Goal: Download file/media

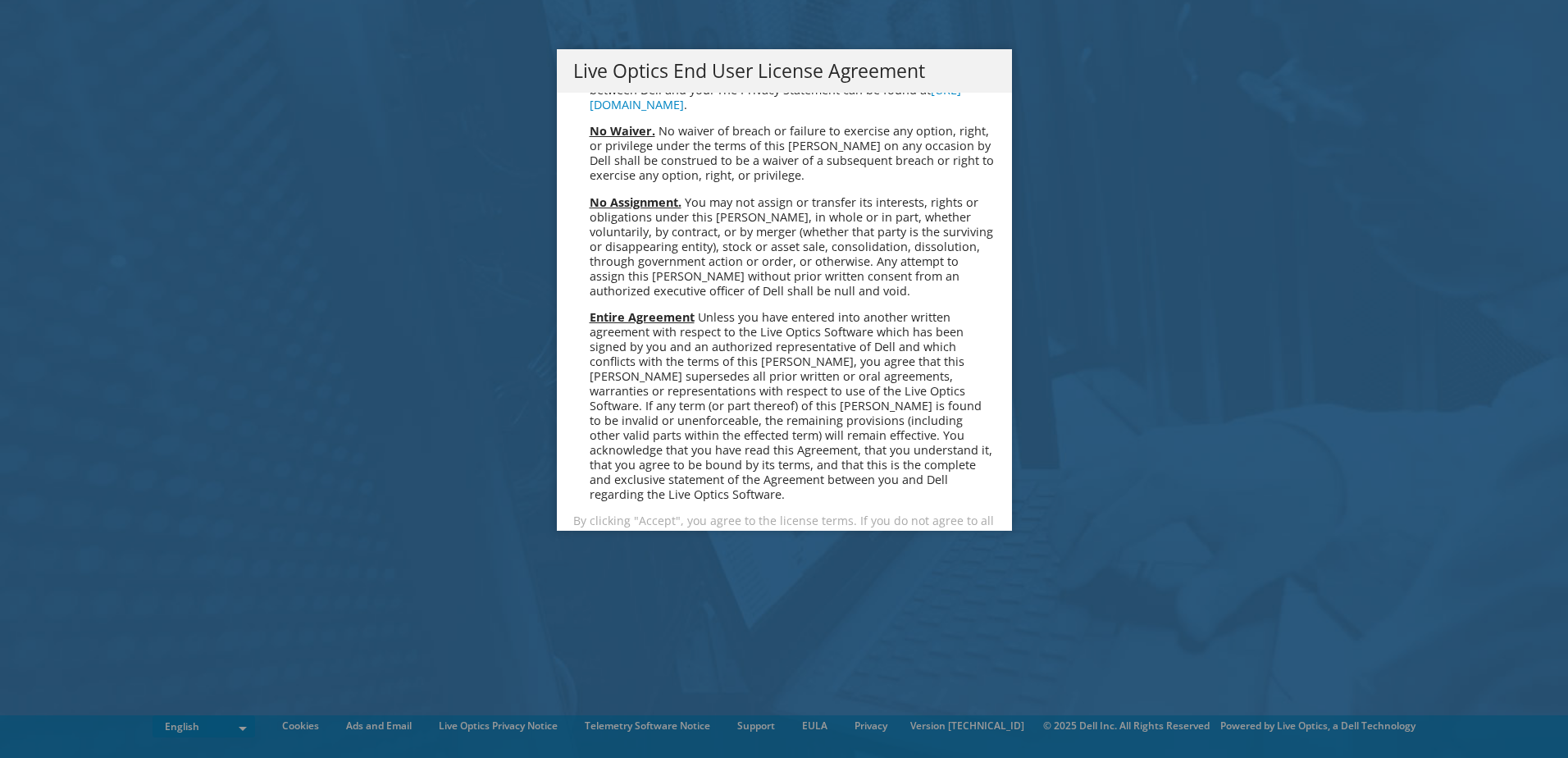
scroll to position [6203, 0]
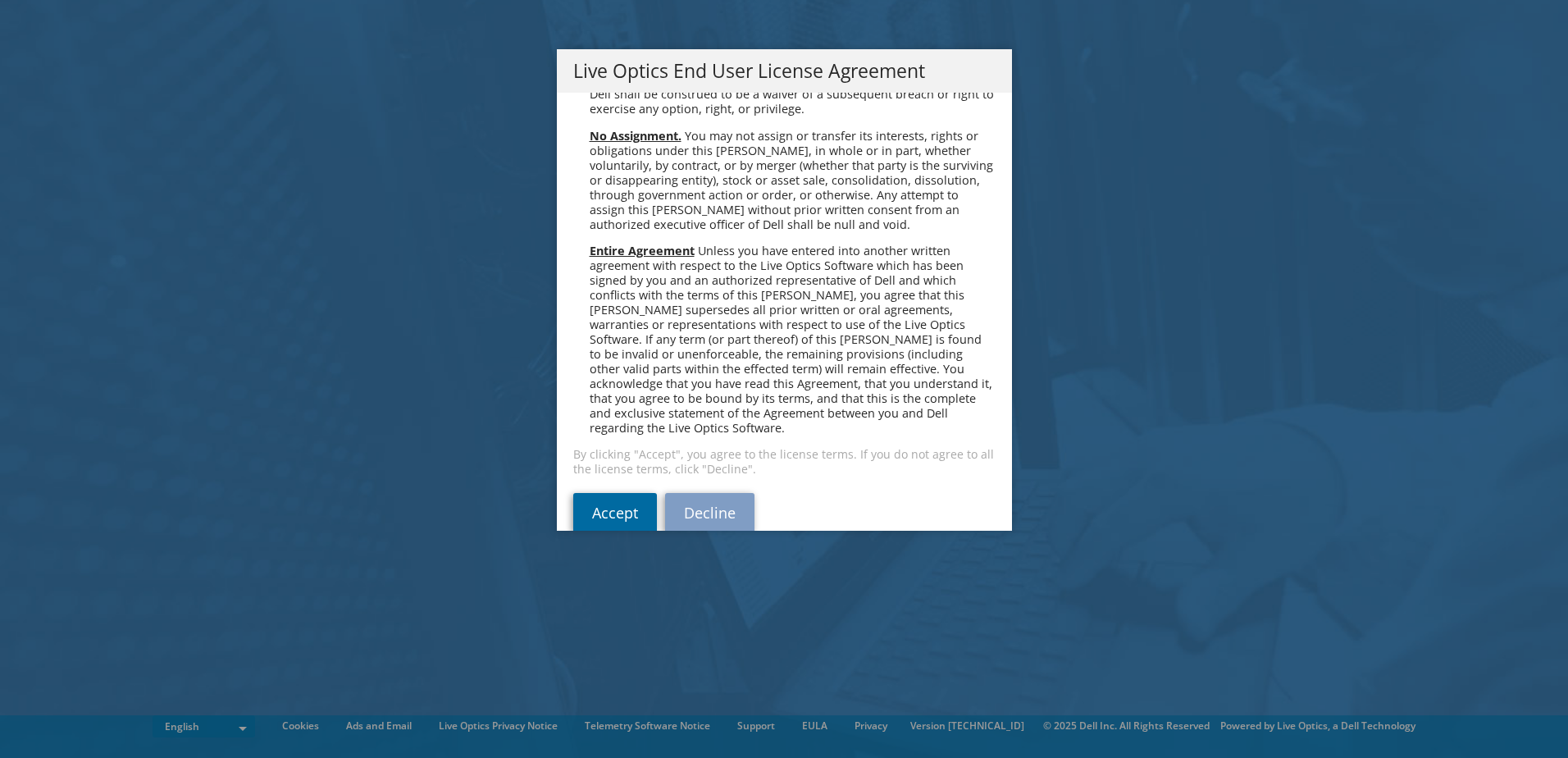
click at [606, 493] on link "Accept" at bounding box center [614, 513] width 84 height 39
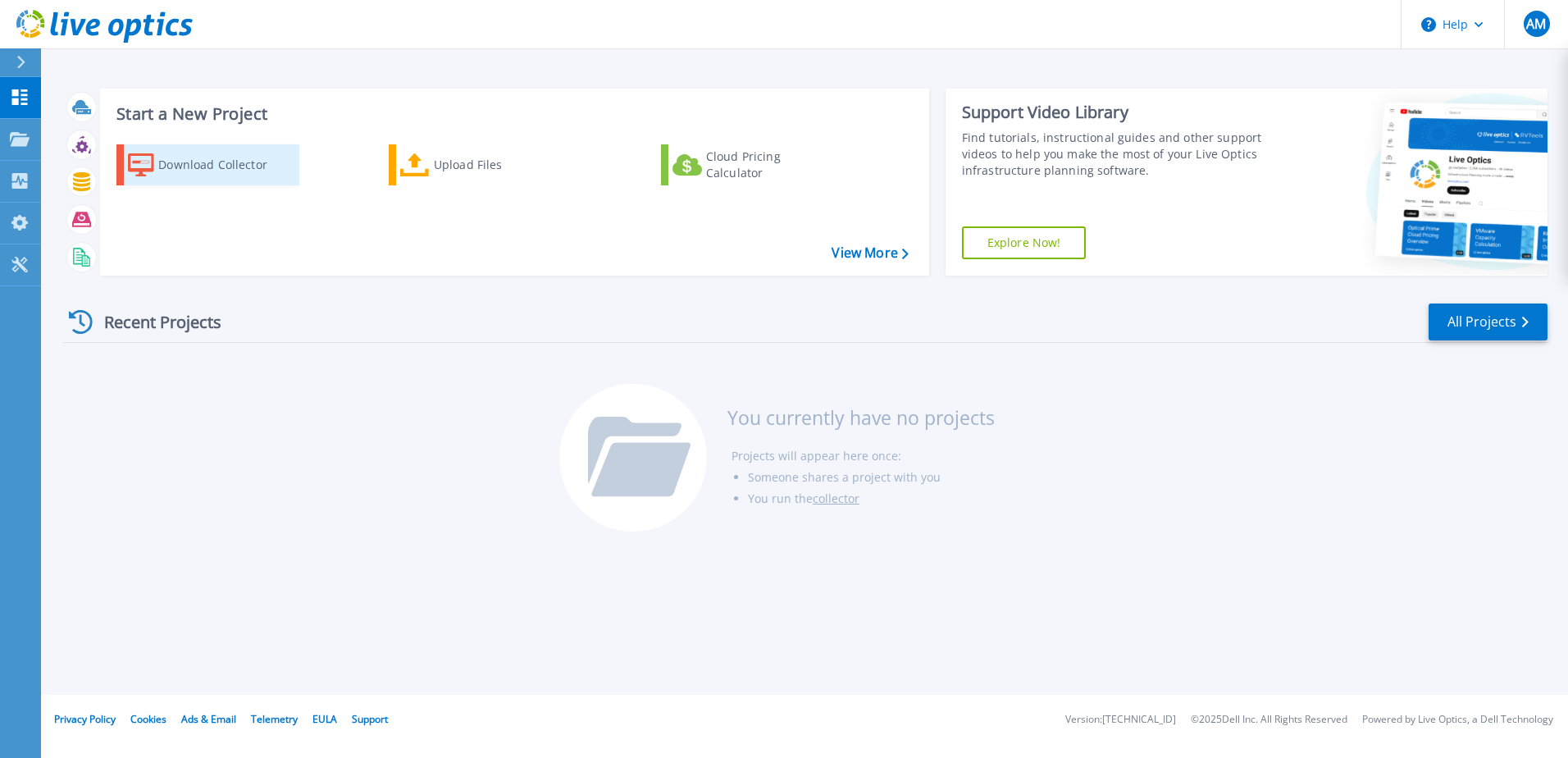
click at [218, 170] on div "Download Collector" at bounding box center [224, 164] width 131 height 33
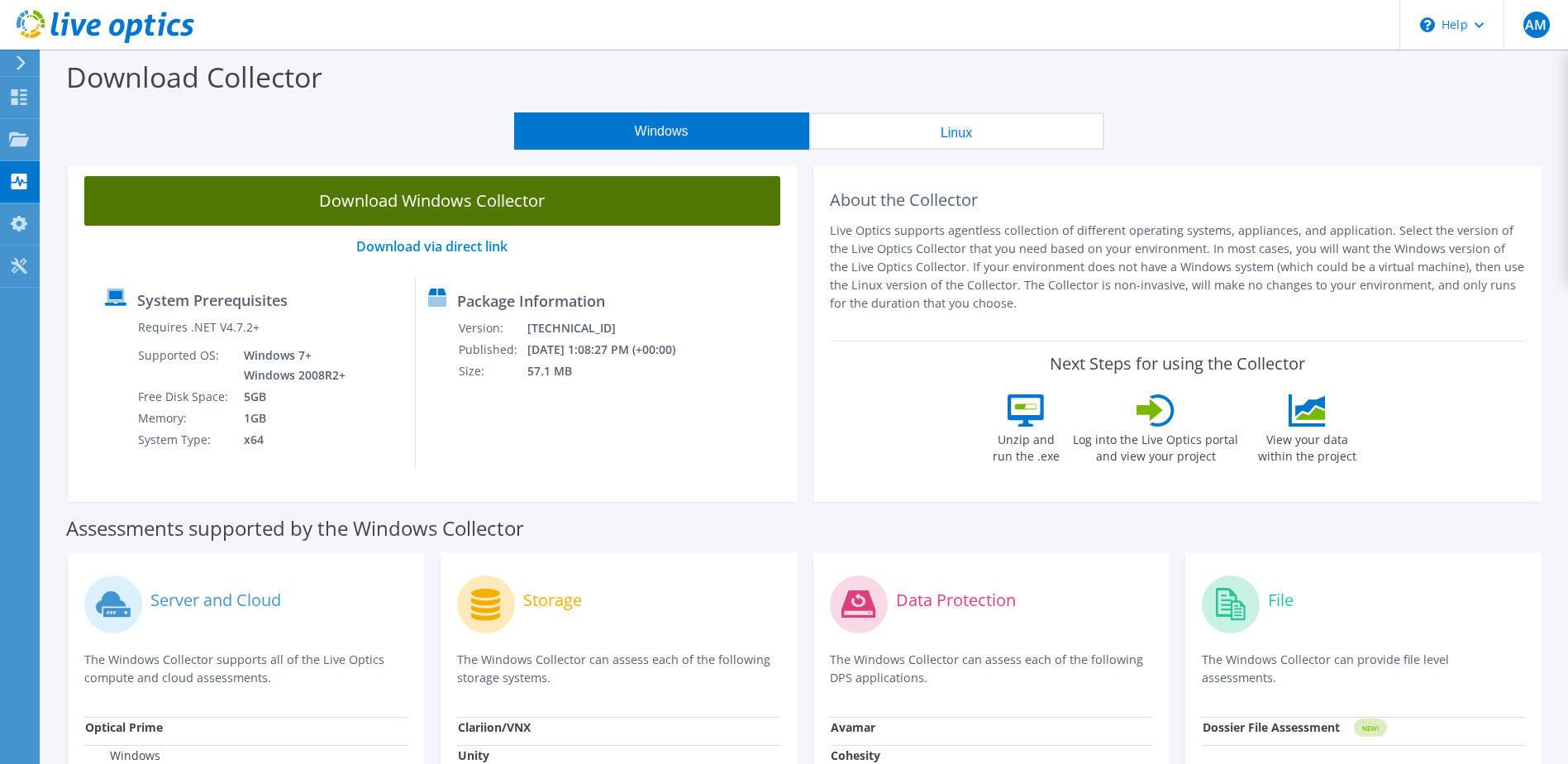
click at [416, 202] on link "Download Windows Collector" at bounding box center [432, 201] width 696 height 49
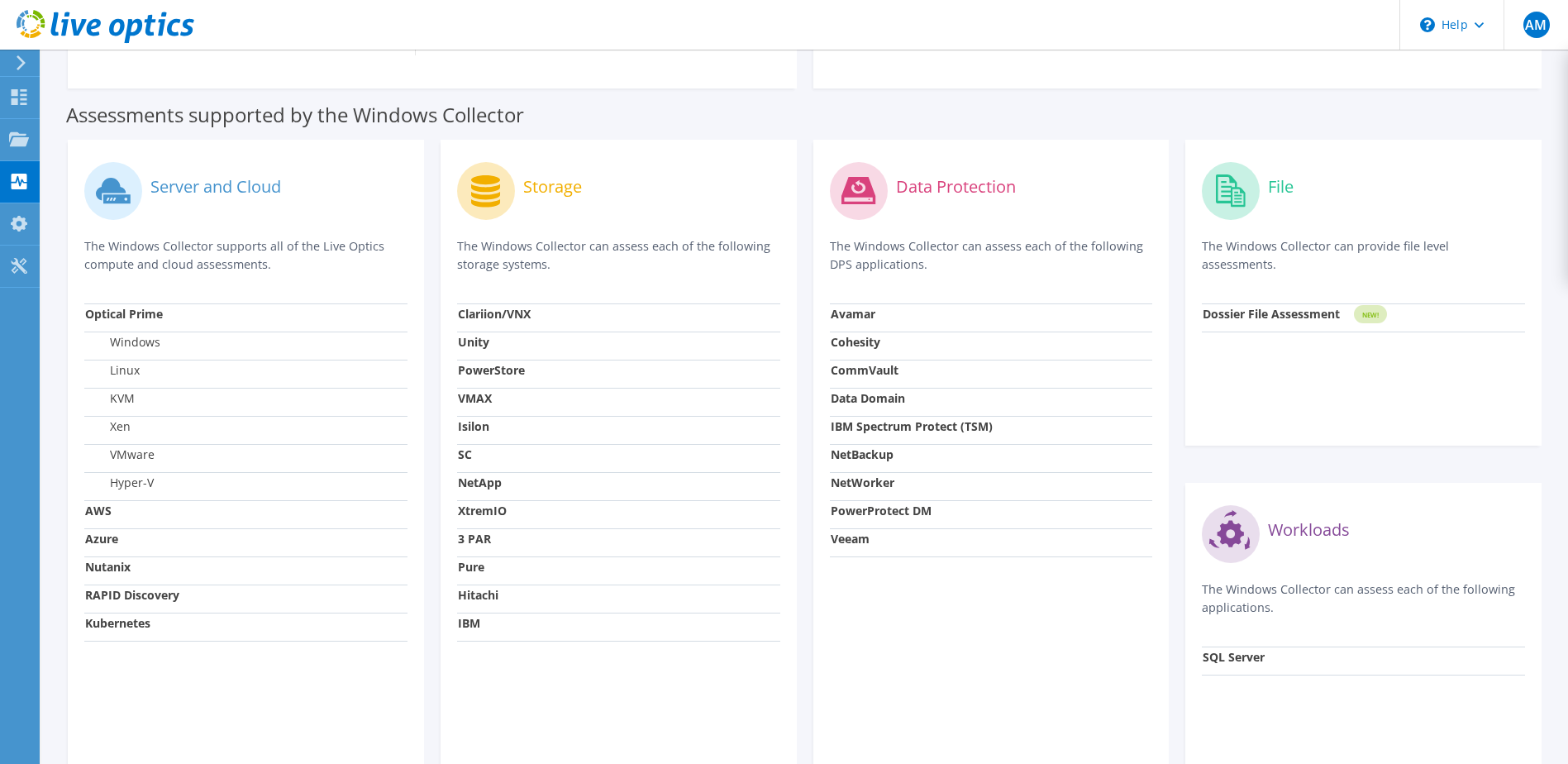
scroll to position [496, 0]
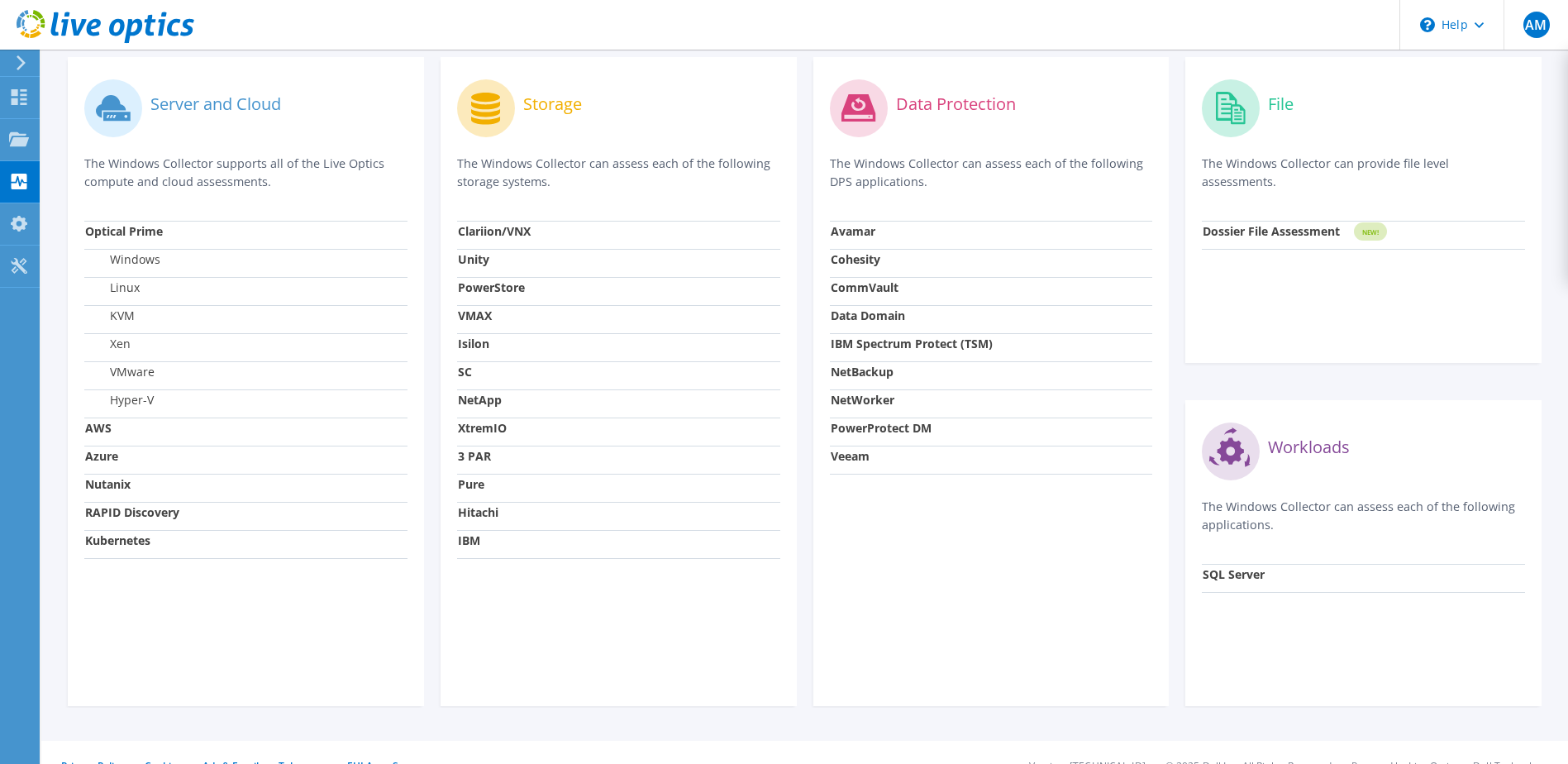
click at [1031, 27] on header "AM End User [PERSON_NAME] [EMAIL_ADDRESS][DOMAIN_NAME] NANI My Profile Log Out …" at bounding box center [784, 25] width 1568 height 49
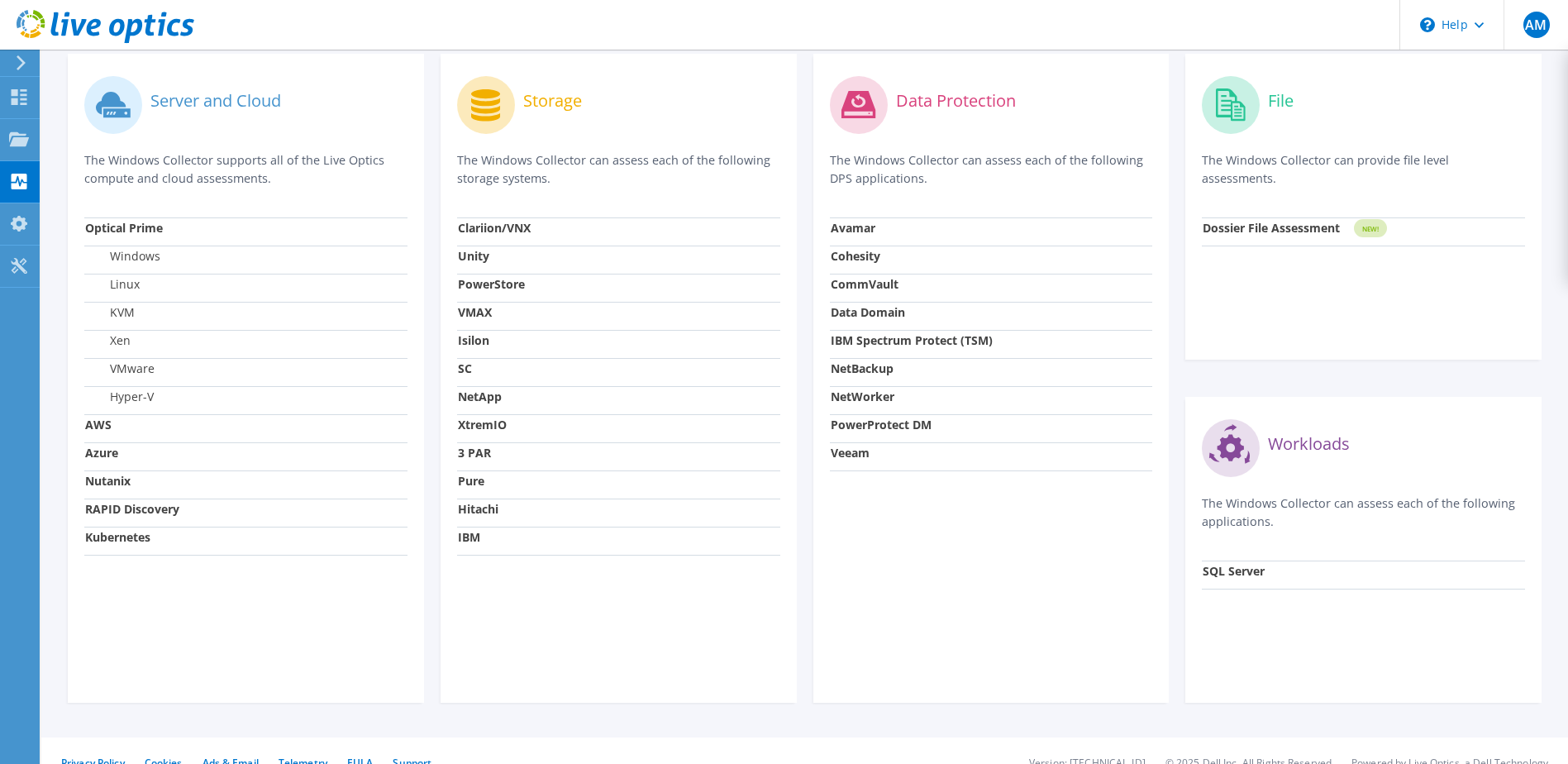
scroll to position [523, 0]
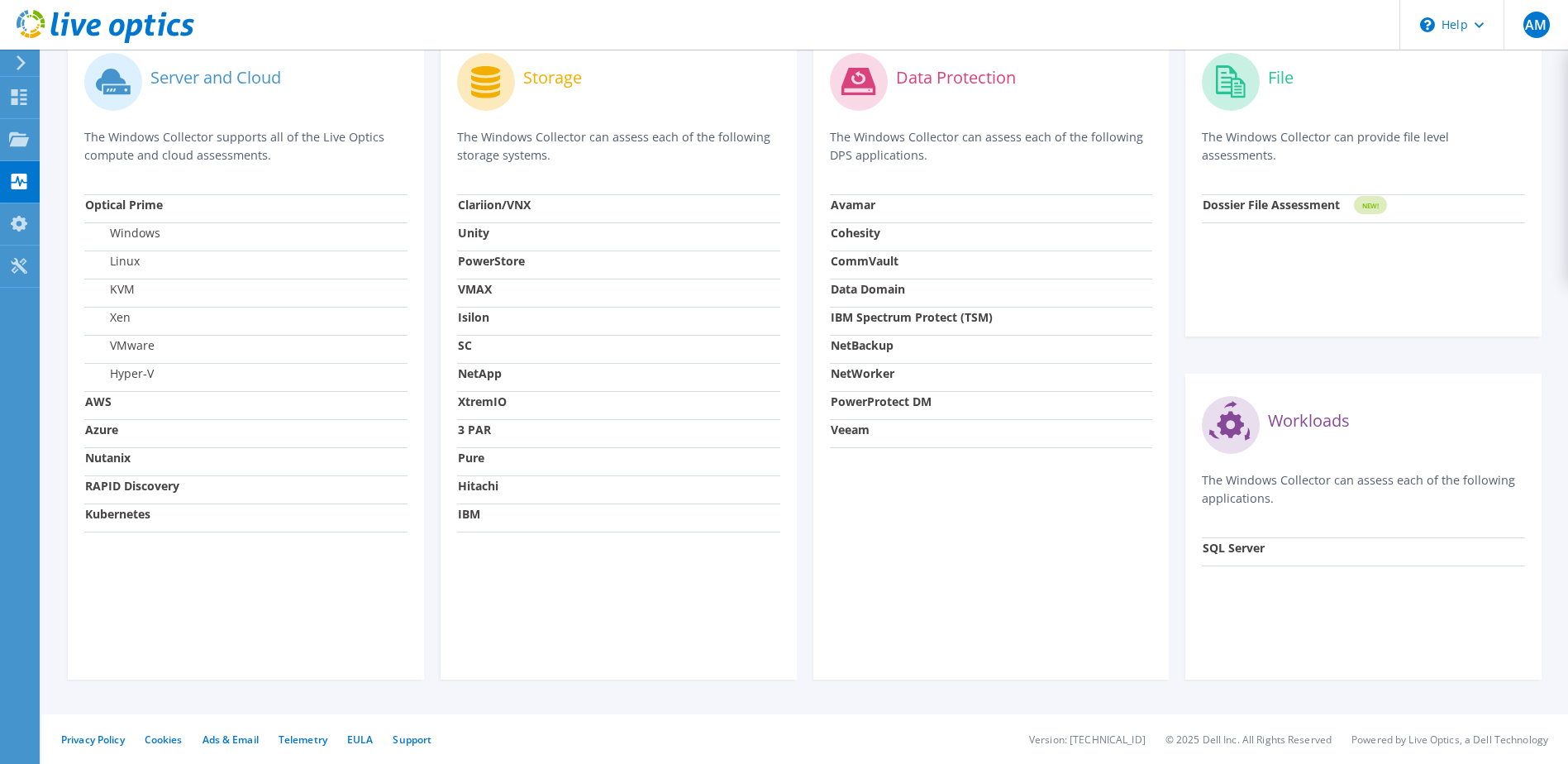
click at [989, 29] on header "AM End User Andres Mascote amascote@nephdocs.com NANI My Profile Log Out \n Hel…" at bounding box center [784, 25] width 1568 height 49
click at [241, 577] on div "Server and Cloud The Windows Collector supports all of the Live Optics compute …" at bounding box center [246, 355] width 356 height 649
click at [586, 568] on div "Storage The Windows Collector can assess each of the following storage systems.…" at bounding box center [619, 355] width 356 height 649
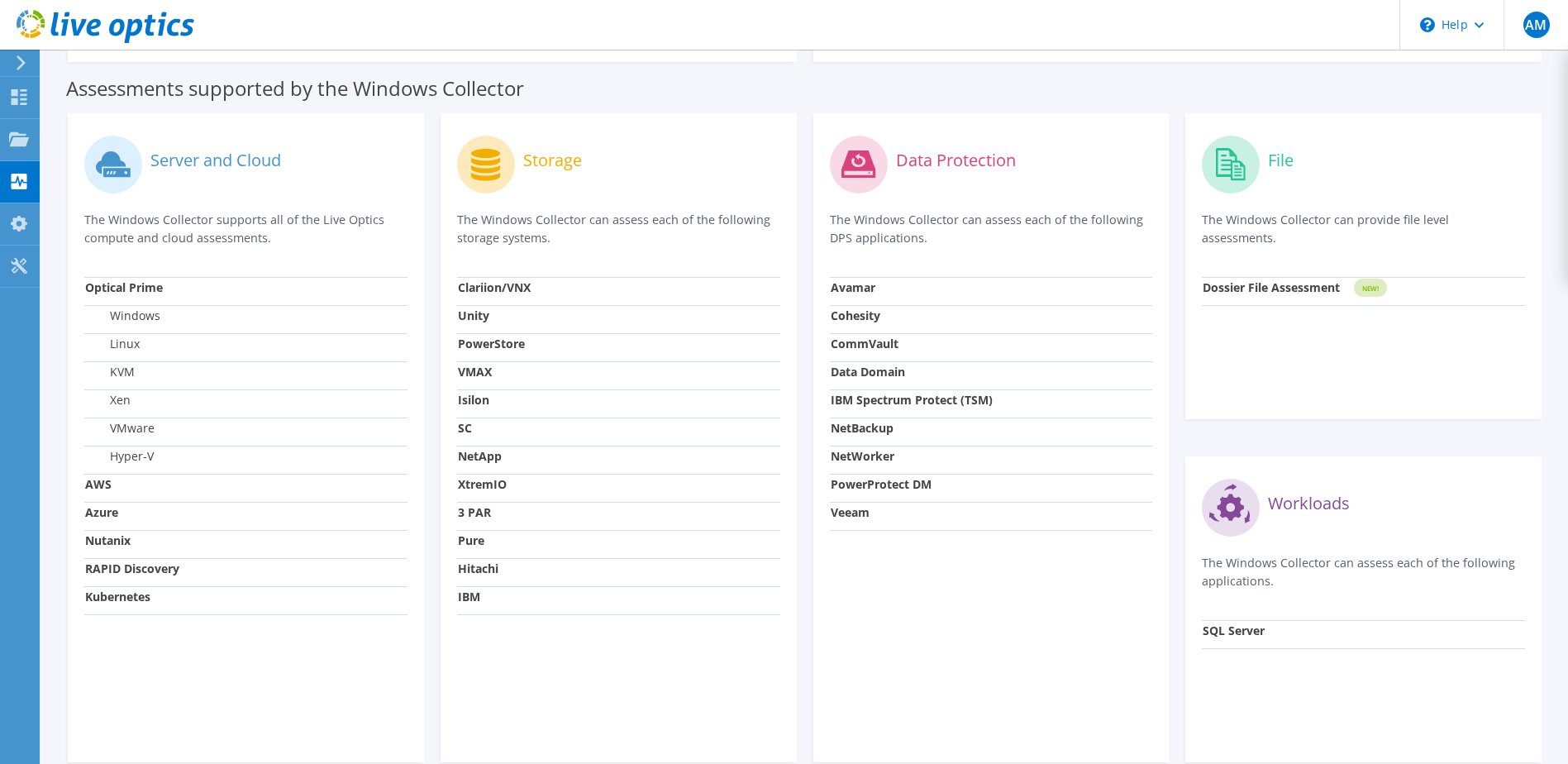
scroll to position [357, 0]
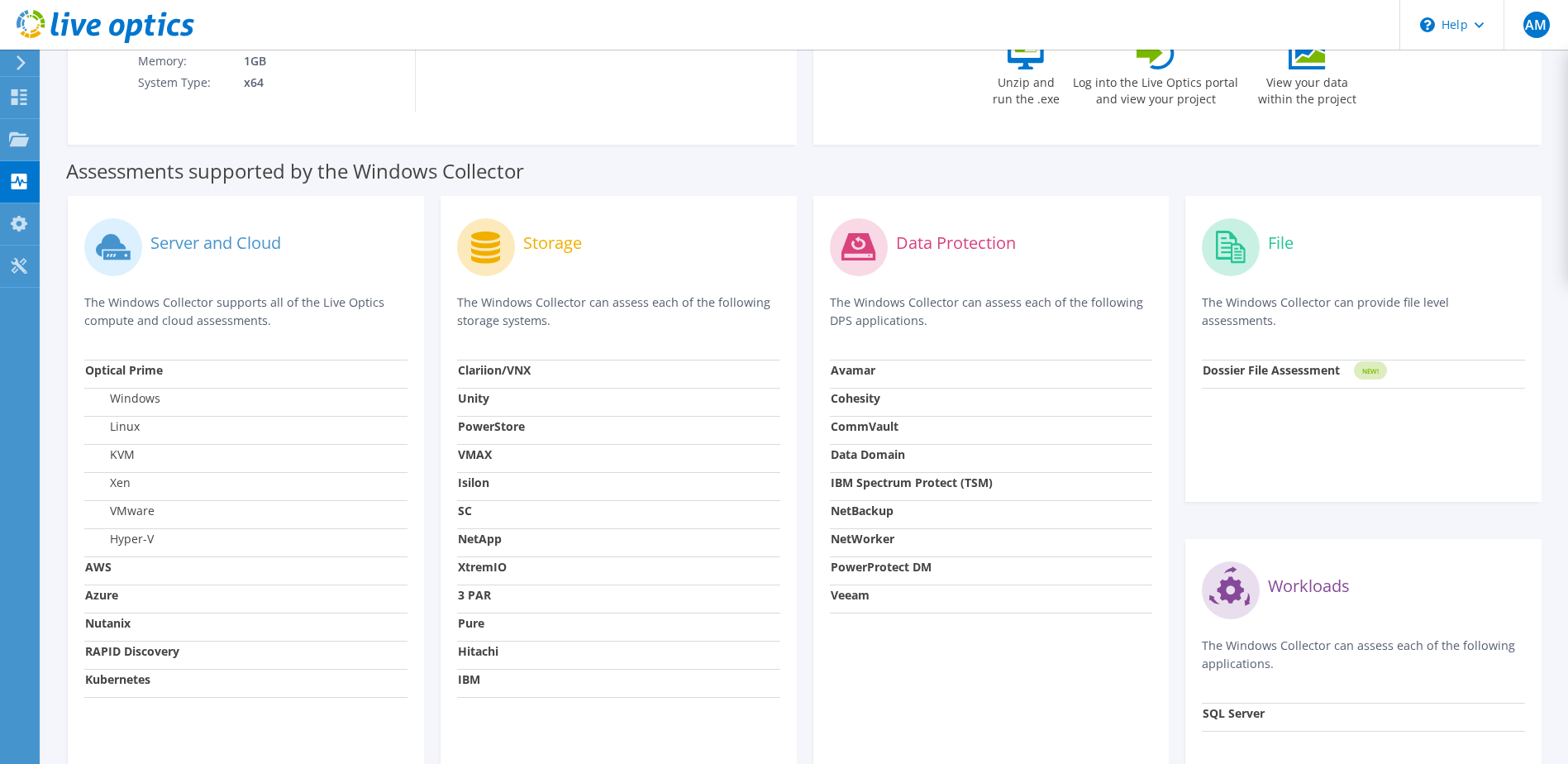
click at [824, 160] on div "Assessments supported by the Windows Collector" at bounding box center [804, 168] width 1477 height 42
